Goal: Information Seeking & Learning: Learn about a topic

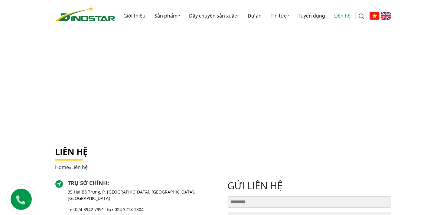
click at [101, 18] on img at bounding box center [85, 13] width 60 height 15
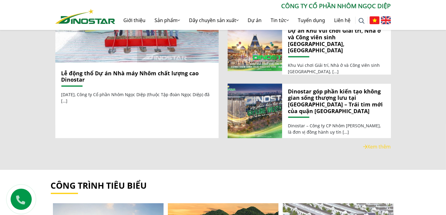
scroll to position [666, 0]
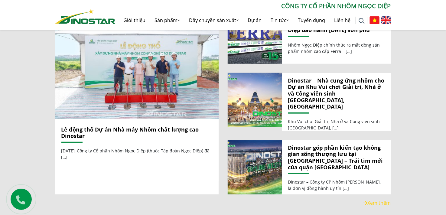
click at [144, 126] on link "Lễ động thổ Dự án Nhà máy Nhôm chất lượng cao Dinostar" at bounding box center [130, 133] width 138 height 14
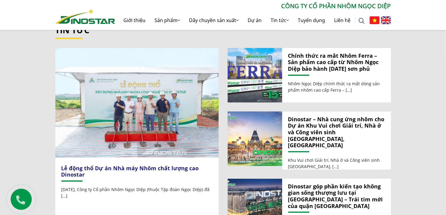
scroll to position [575, 0]
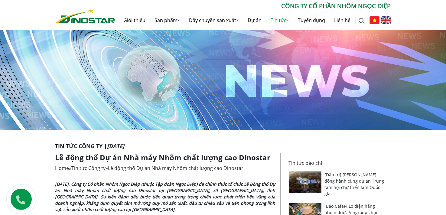
drag, startPoint x: 157, startPoint y: 194, endPoint x: 110, endPoint y: 201, distance: 47.8
click at [76, 190] on strong "[DATE], Công ty Cổ phần Nhôm Ngọc Diệp (thuộc Tập đoàn Ngọc Diệp) đã chính thức…" at bounding box center [165, 196] width 220 height 31
click at [168, 209] on p "[DATE], Công ty Cổ phần Nhôm Ngọc Diệp (thuộc Tập đoàn Ngọc Diệp) đã chính thức…" at bounding box center [165, 197] width 220 height 32
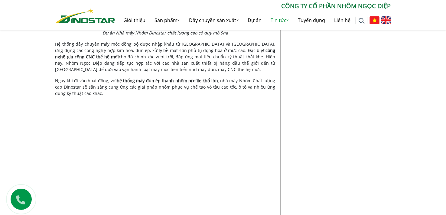
scroll to position [514, 0]
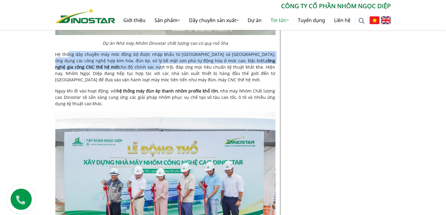
drag, startPoint x: 70, startPoint y: 56, endPoint x: 93, endPoint y: 68, distance: 26.5
click at [93, 68] on p "Hệ thống dây chuyền máy móc đồng bộ được nhập khẩu từ châu Âu và Nhật Bản, ứng …" at bounding box center [165, 67] width 220 height 32
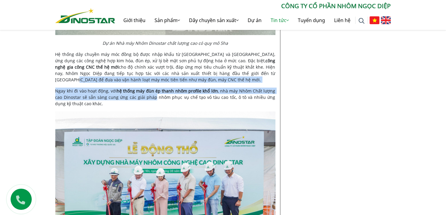
drag, startPoint x: 195, startPoint y: 74, endPoint x: 152, endPoint y: 98, distance: 49.9
click at [152, 98] on div "Ngày 9/8/2025, Công ty Cổ phần Nhôm Ngọc Diệp (thuộc Tập đoàn Ngọc Diệp) đã chí…" at bounding box center [165, 119] width 220 height 905
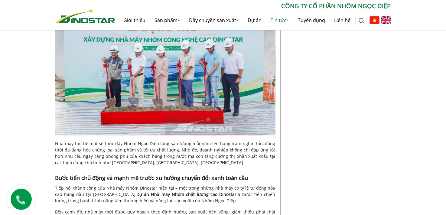
scroll to position [696, 0]
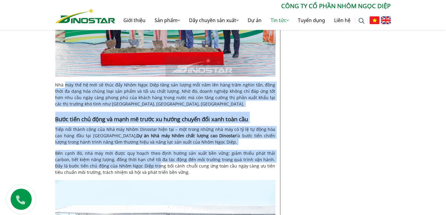
drag, startPoint x: 71, startPoint y: 87, endPoint x: 133, endPoint y: 169, distance: 102.7
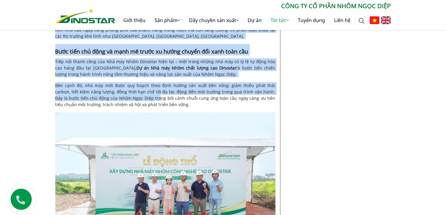
scroll to position [877, 0]
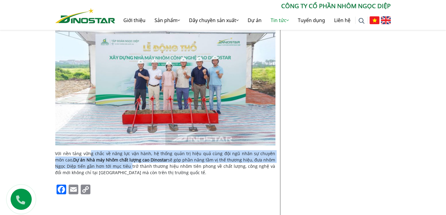
drag, startPoint x: 97, startPoint y: 155, endPoint x: 123, endPoint y: 170, distance: 29.9
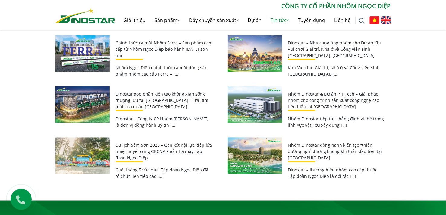
scroll to position [1089, 0]
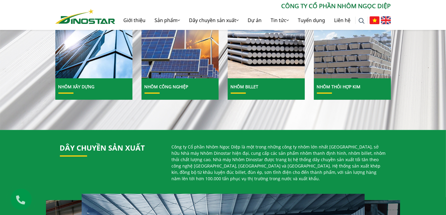
scroll to position [242, 0]
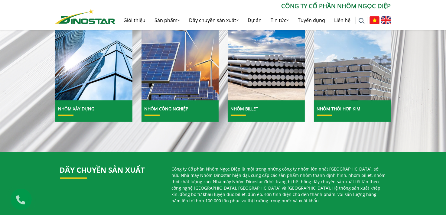
click at [235, 142] on div "Sản phẩm Nhôm Xây dựng" at bounding box center [223, 52] width 446 height 199
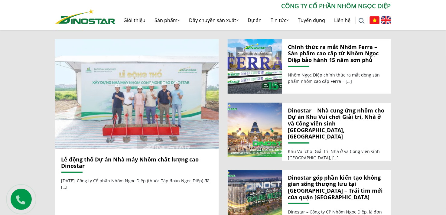
scroll to position [635, 0]
click at [146, 100] on img at bounding box center [137, 94] width 175 height 117
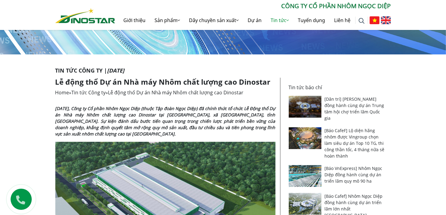
scroll to position [121, 0]
